Goal: Task Accomplishment & Management: Manage account settings

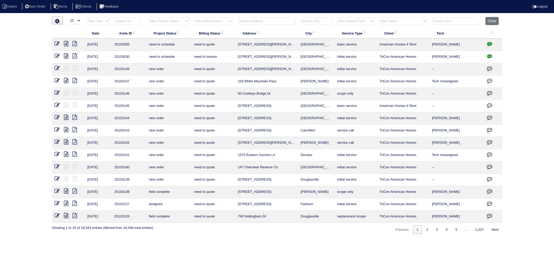
select select "15"
click at [260, 22] on input "text" at bounding box center [266, 20] width 57 height 7
type input "3745"
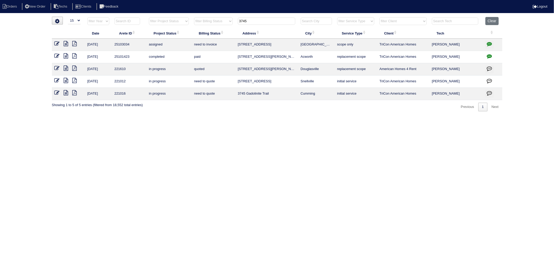
drag, startPoint x: 56, startPoint y: 44, endPoint x: 131, endPoint y: 66, distance: 79.2
click at [56, 44] on icon at bounding box center [57, 43] width 5 height 5
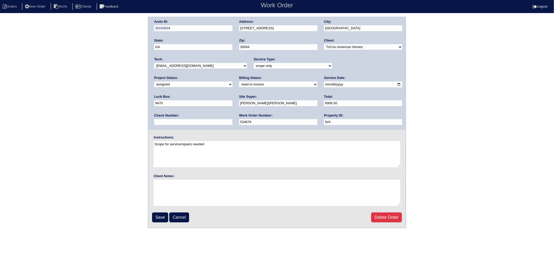
click at [232, 81] on select "new order assigned in progress field complete need to schedule admin review arc…" at bounding box center [193, 84] width 78 height 6
select select "completed"
click at [232, 81] on select "new order assigned in progress field complete need to schedule admin review arc…" at bounding box center [193, 84] width 78 height 6
click at [162, 216] on input "Save" at bounding box center [160, 217] width 16 height 10
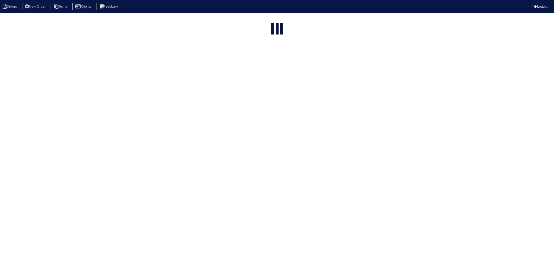
select select "15"
type input "3745"
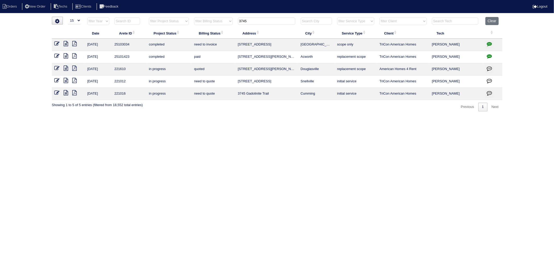
click at [489, 44] on icon "button" at bounding box center [489, 43] width 5 height 5
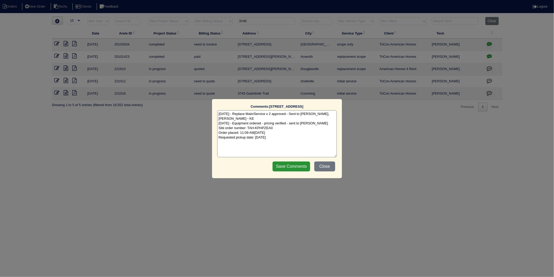
click at [299, 138] on textarea "[DATE] - Replace Main/Service x 2 approved - Sent to [PERSON_NAME], [PERSON_NAM…" at bounding box center [276, 133] width 119 height 47
click at [238, 144] on textarea "8/19/25 - Replace Main/Service x 2 approved - Sent to Dan, Payton, Reeca - KE 8…" at bounding box center [276, 133] width 119 height 47
type textarea "8/19/25 - Replace Main/Service x 2 approved - Sent to Dan, Payton, Reeca - KE 8…"
click at [287, 163] on input "Save Comments" at bounding box center [292, 166] width 38 height 10
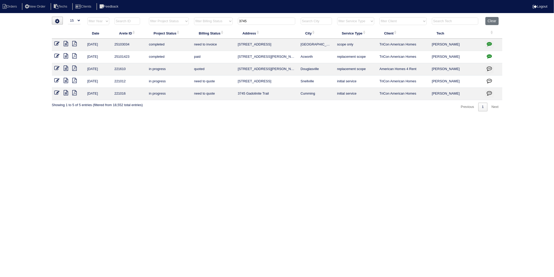
click at [193, 114] on html "Orders New Order Techs Clients Feedback Logout Orders New Order Users Clients M…" at bounding box center [277, 58] width 554 height 116
click at [58, 43] on icon at bounding box center [57, 43] width 5 height 5
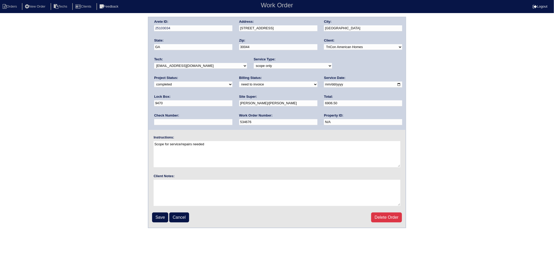
click at [239, 85] on select "need to quote quoted need to invoice invoiced paid warranty purchase order need…" at bounding box center [278, 84] width 78 height 6
select select "invoiced"
click at [239, 81] on select "need to quote quoted need to invoice invoiced paid warranty purchase order need…" at bounding box center [278, 84] width 78 height 6
click at [160, 216] on input "Save" at bounding box center [160, 217] width 16 height 10
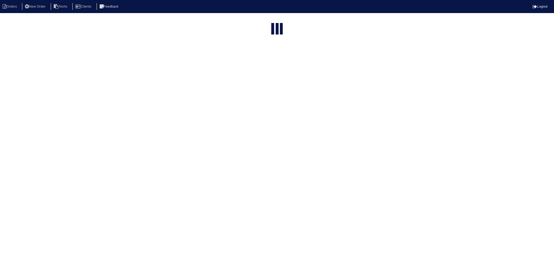
select select "15"
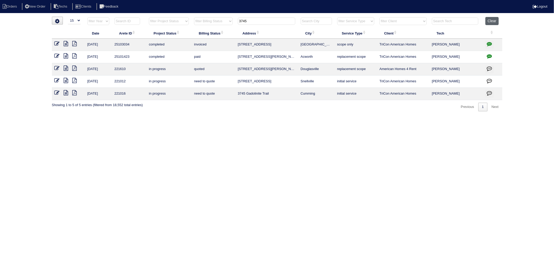
click at [496, 22] on button "Clear" at bounding box center [492, 21] width 13 height 8
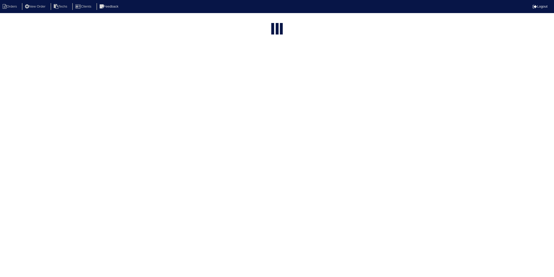
select select "15"
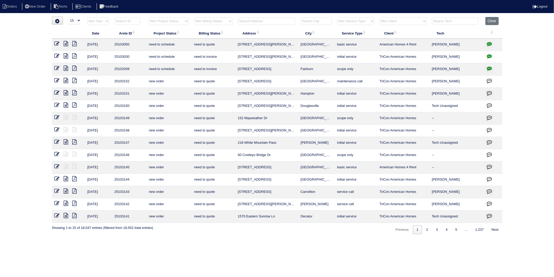
click at [249, 21] on input "text" at bounding box center [266, 20] width 57 height 7
type input "9466"
